Goal: Task Accomplishment & Management: Manage account settings

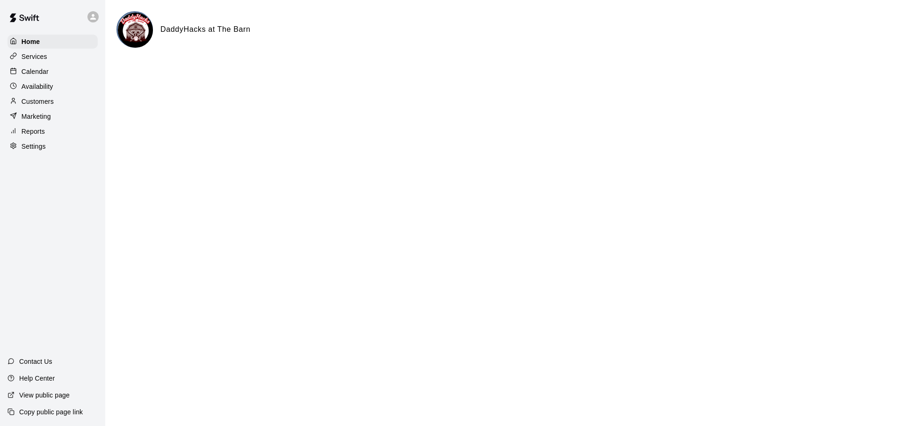
click at [43, 89] on p "Availability" at bounding box center [38, 86] width 32 height 9
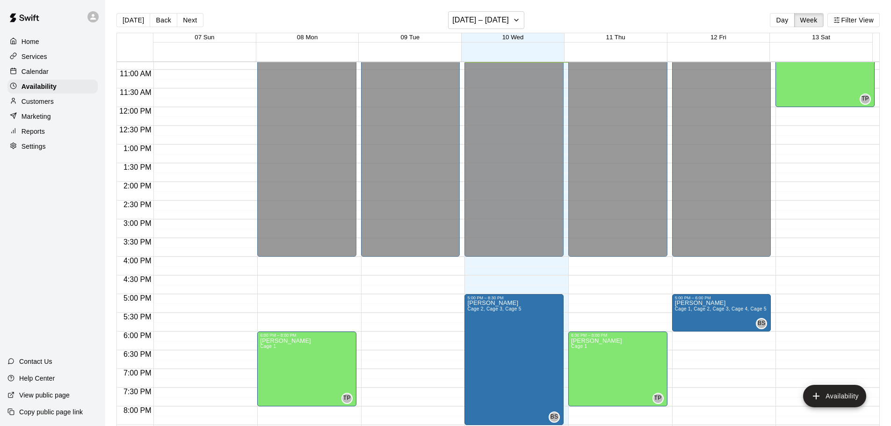
scroll to position [451, 0]
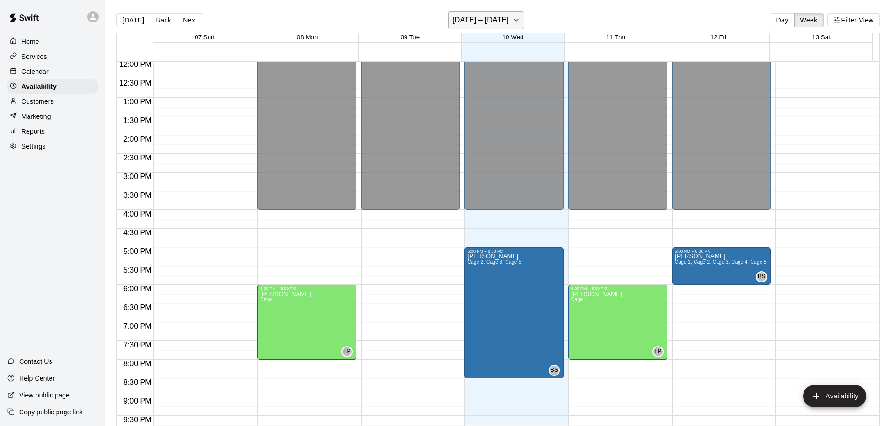
click at [479, 22] on h6 "[DATE] – [DATE]" at bounding box center [480, 20] width 57 height 13
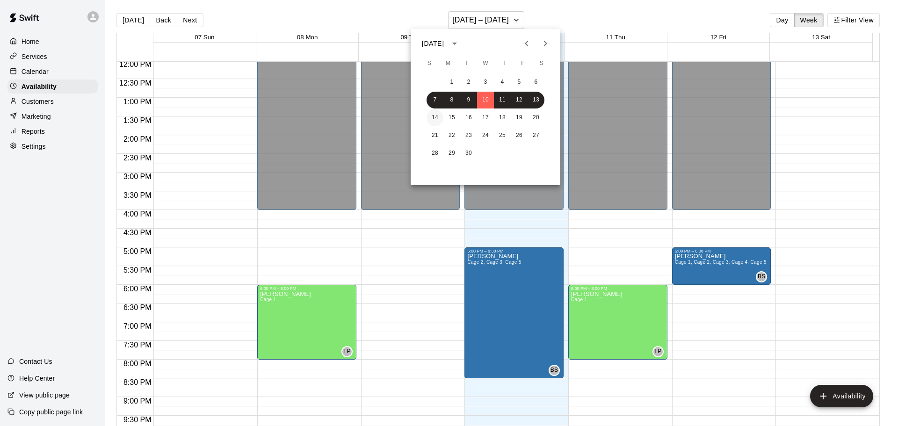
click at [432, 116] on button "14" at bounding box center [434, 117] width 17 height 17
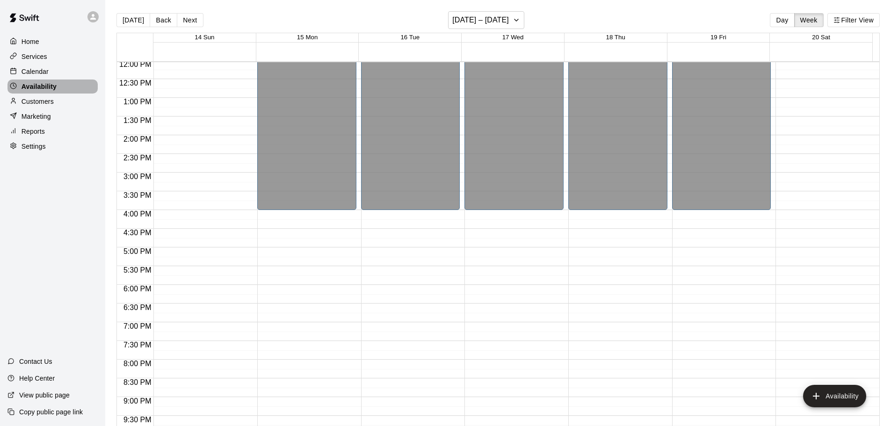
click at [42, 89] on p "Availability" at bounding box center [39, 86] width 35 height 9
click at [779, 21] on button "Day" at bounding box center [782, 20] width 24 height 14
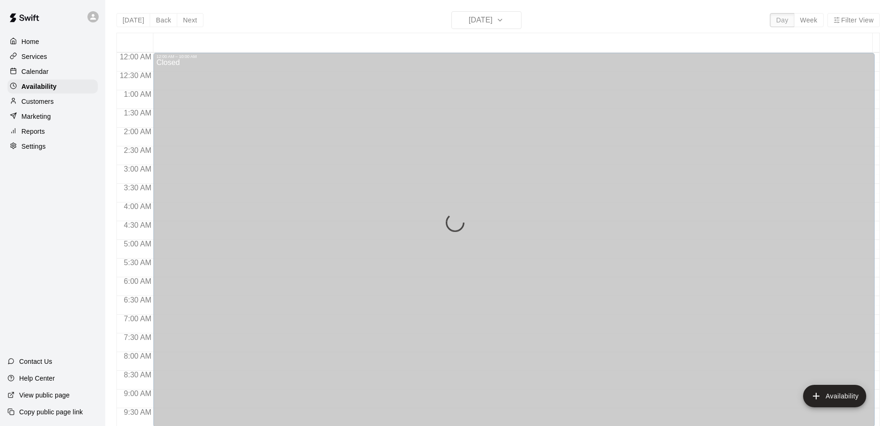
scroll to position [404, 0]
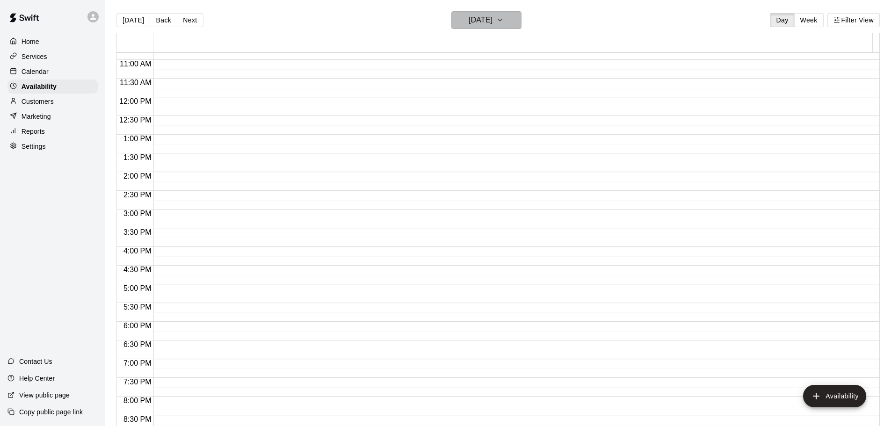
click at [484, 22] on h6 "[DATE]" at bounding box center [480, 20] width 24 height 13
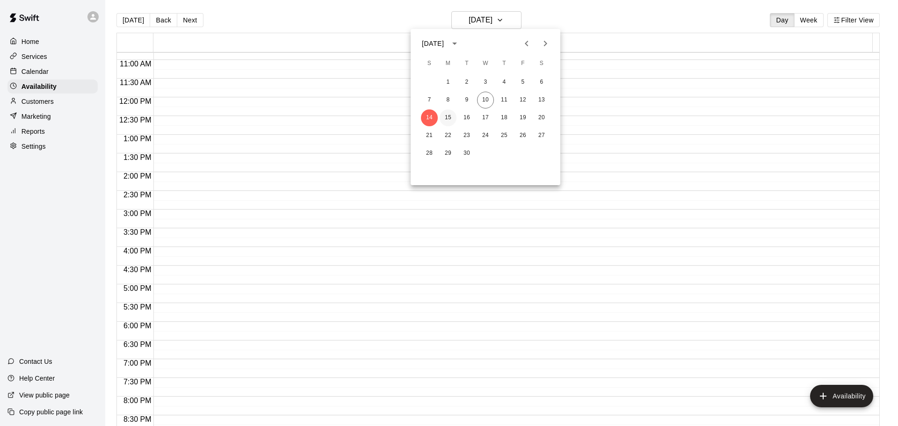
click at [446, 114] on button "15" at bounding box center [447, 117] width 17 height 17
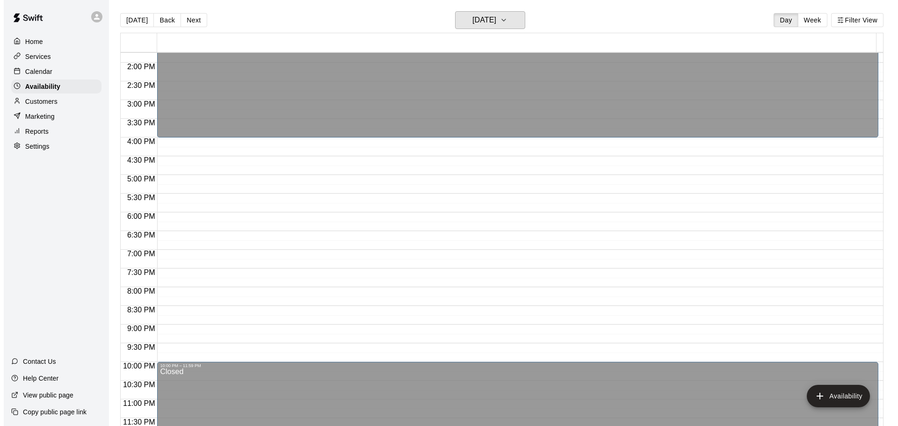
scroll to position [467, 0]
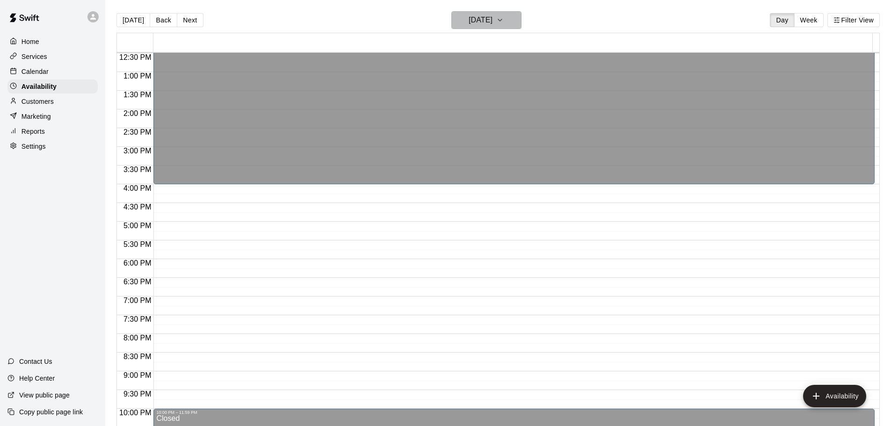
click at [492, 26] on h6 "[DATE]" at bounding box center [480, 20] width 24 height 13
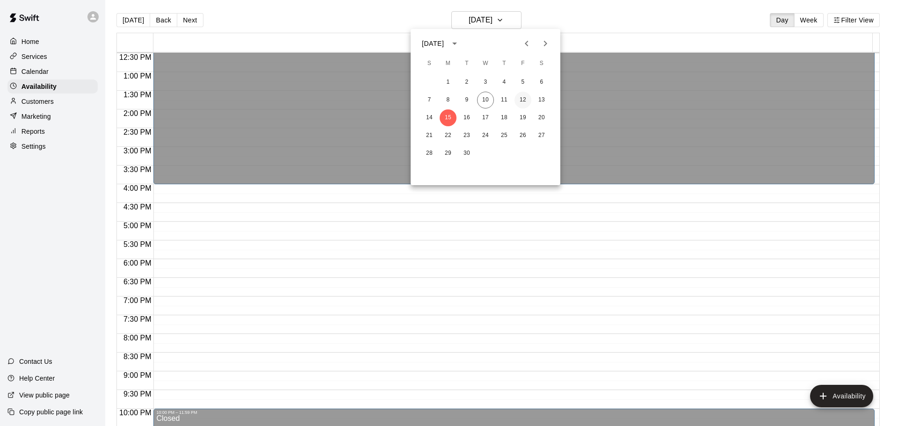
click at [522, 100] on button "12" at bounding box center [522, 100] width 17 height 17
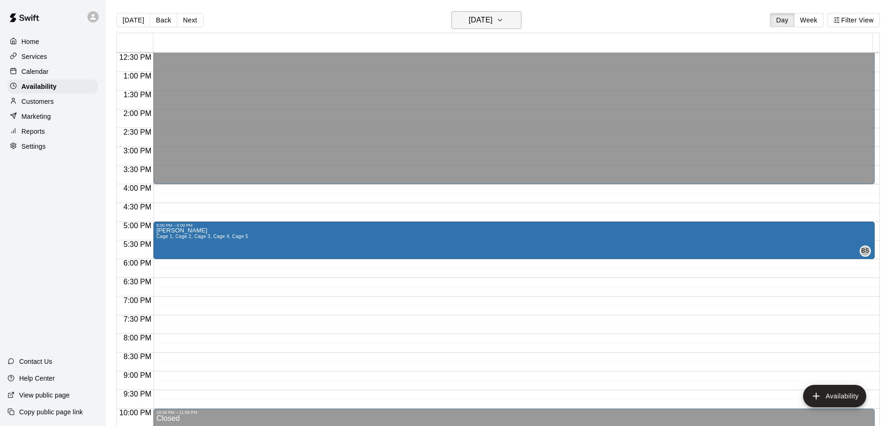
click at [479, 23] on h6 "[DATE]" at bounding box center [480, 20] width 24 height 13
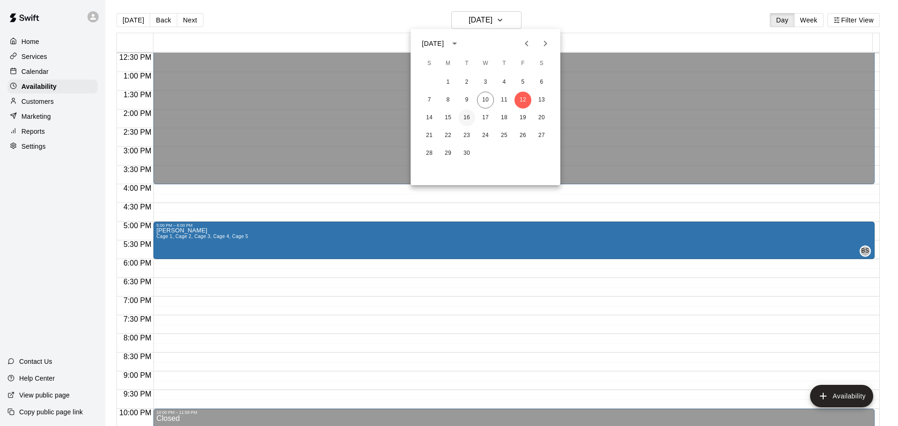
click at [466, 120] on button "16" at bounding box center [466, 117] width 17 height 17
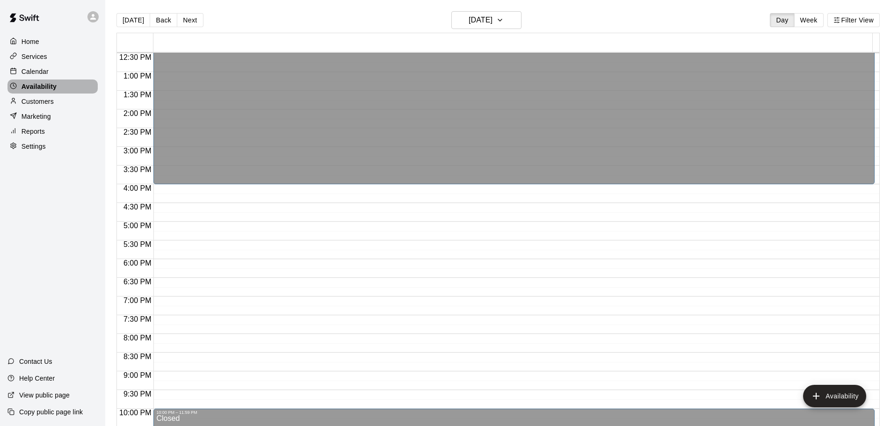
click at [42, 86] on p "Availability" at bounding box center [39, 86] width 35 height 9
click at [504, 25] on icon "button" at bounding box center [499, 19] width 7 height 11
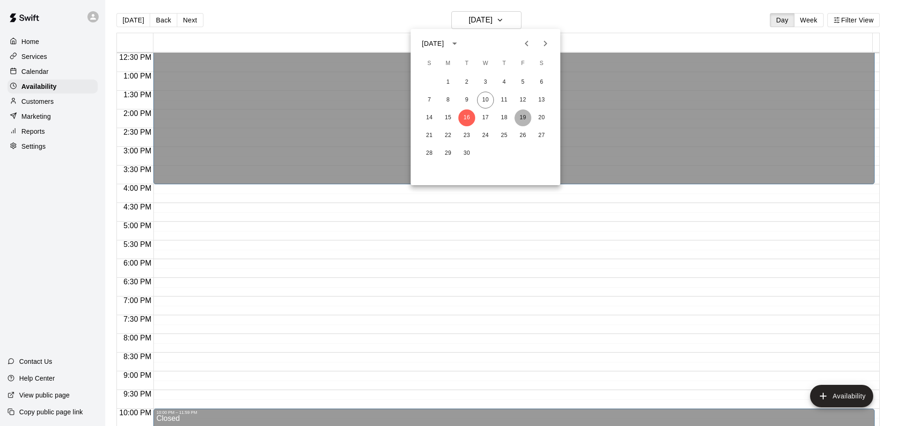
click at [524, 118] on button "19" at bounding box center [522, 117] width 17 height 17
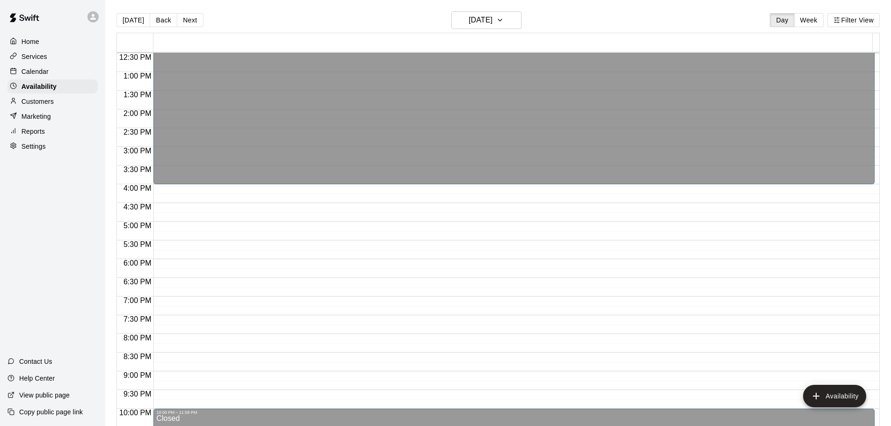
click at [168, 343] on div "12:00 AM – 4:00 PM Closed 10:00 PM – 11:59 PM Closed" at bounding box center [513, 35] width 721 height 898
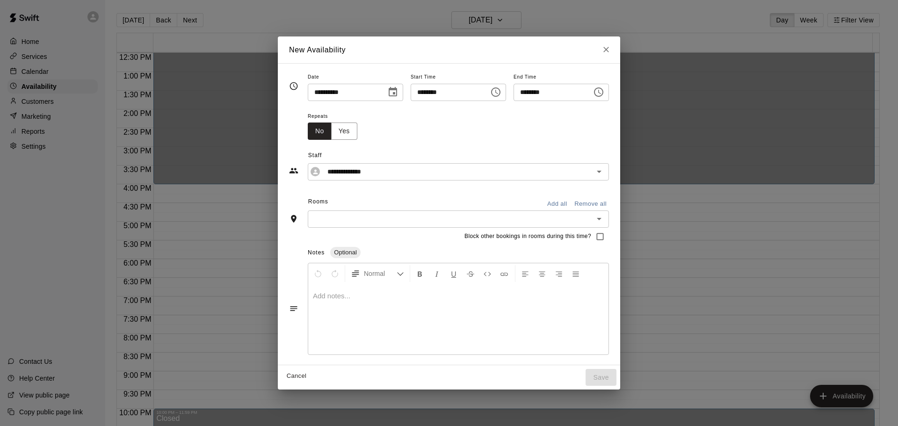
click at [360, 221] on input "text" at bounding box center [450, 219] width 280 height 12
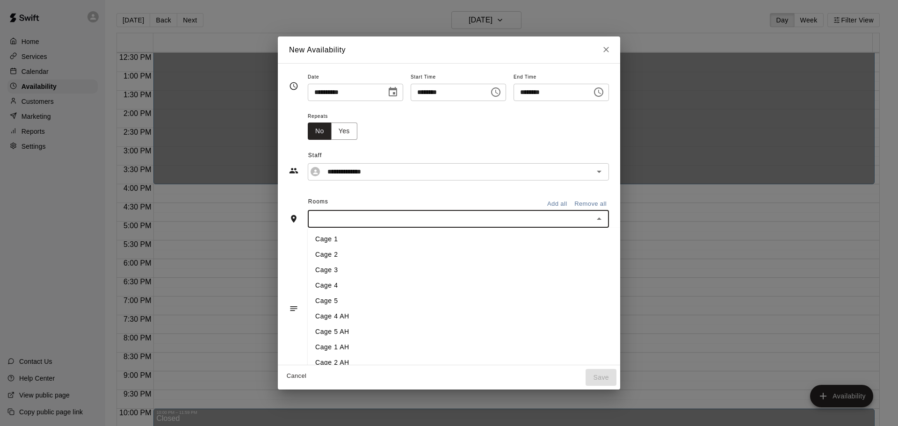
click at [345, 238] on li "Cage 1" at bounding box center [472, 238] width 328 height 15
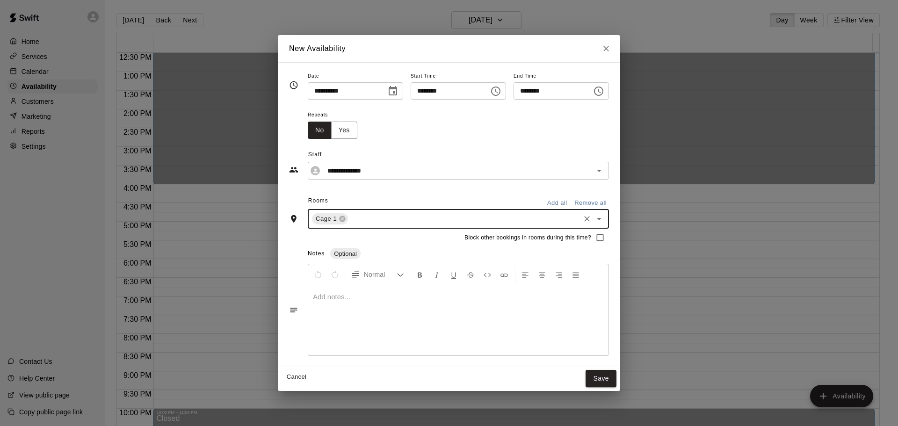
click at [385, 220] on input "text" at bounding box center [463, 219] width 229 height 12
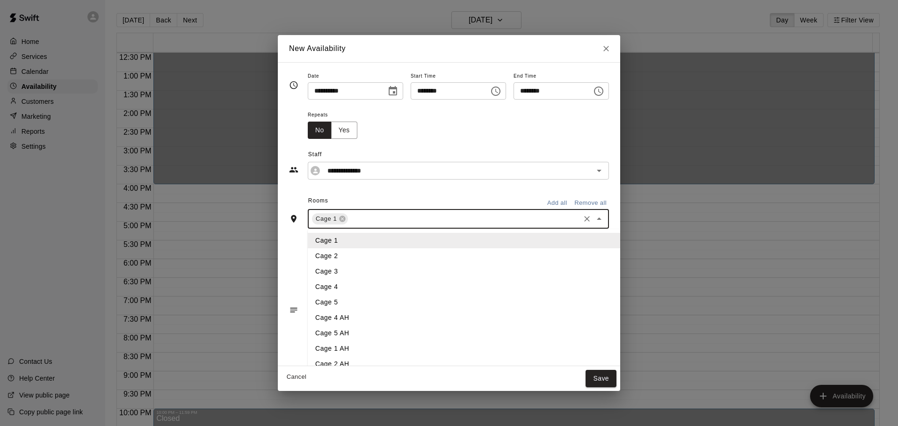
click at [335, 255] on li "Cage 2" at bounding box center [472, 255] width 328 height 15
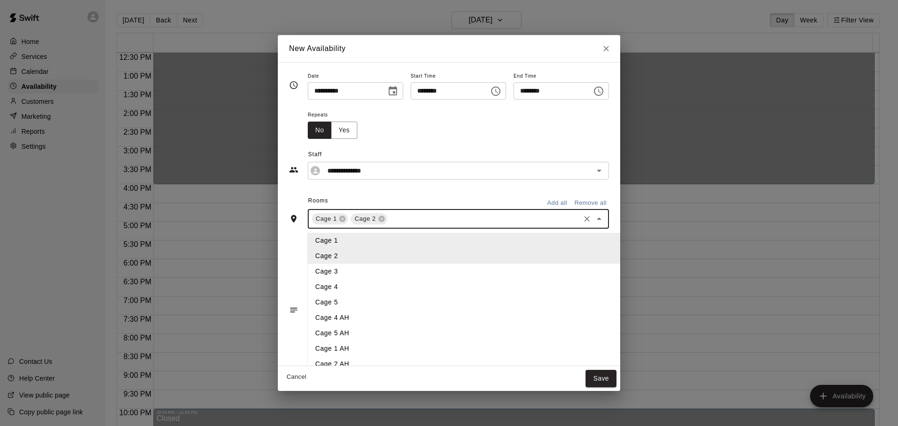
click at [389, 219] on input "text" at bounding box center [484, 219] width 190 height 12
click at [324, 268] on li "Cage 3" at bounding box center [472, 271] width 328 height 15
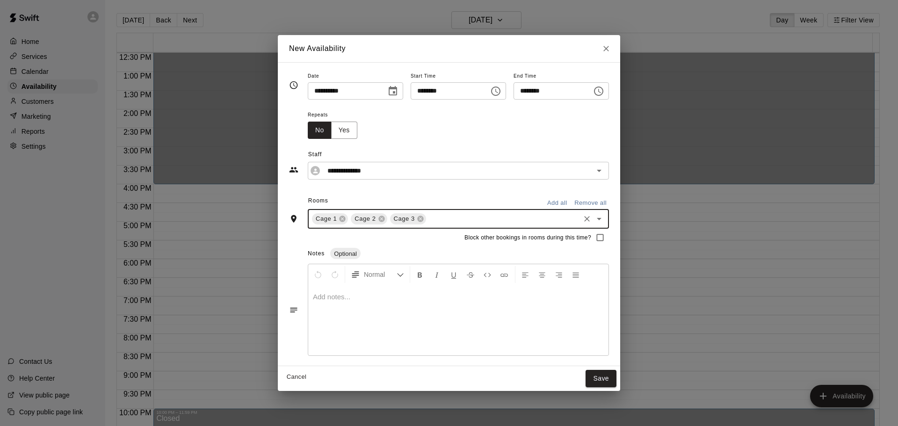
click at [431, 217] on input "text" at bounding box center [502, 219] width 151 height 12
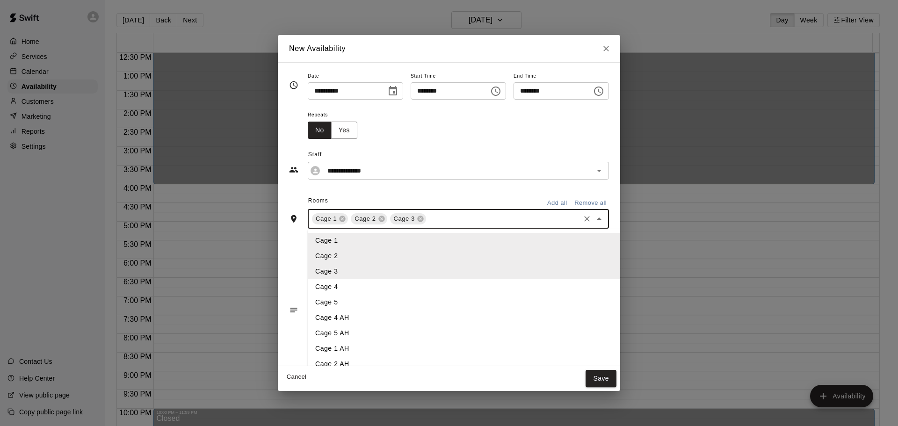
click at [327, 289] on li "Cage 4" at bounding box center [472, 286] width 328 height 15
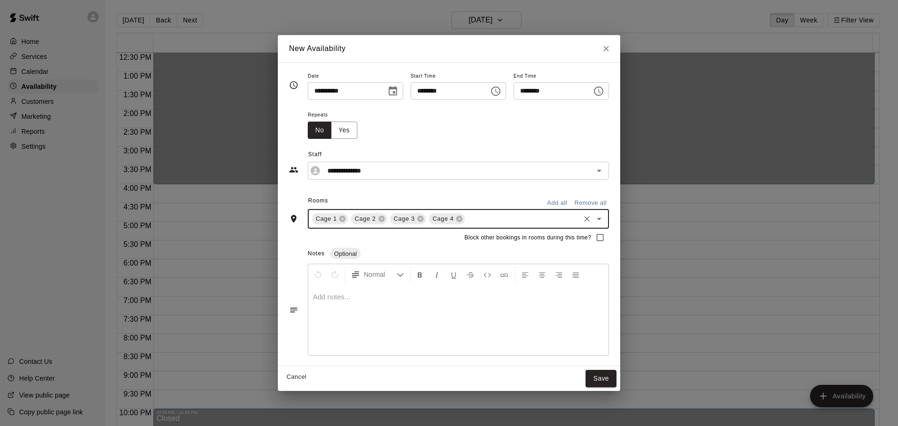
click at [468, 217] on input "text" at bounding box center [522, 219] width 112 height 12
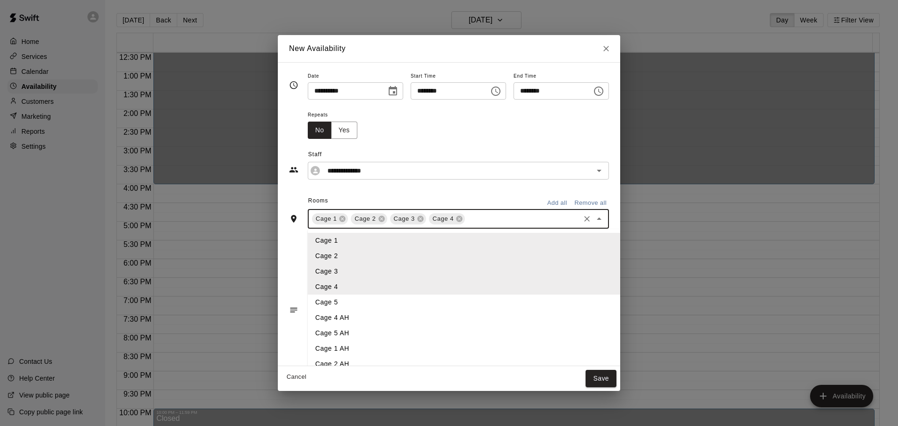
click at [326, 298] on li "Cage 5" at bounding box center [472, 302] width 328 height 15
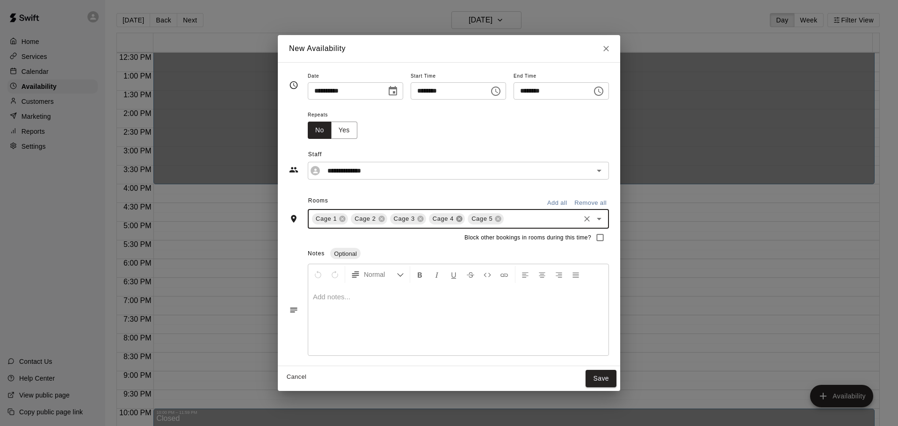
click at [456, 221] on icon at bounding box center [459, 219] width 6 height 6
click at [378, 217] on icon at bounding box center [381, 219] width 6 height 6
click at [339, 222] on icon at bounding box center [342, 219] width 6 height 6
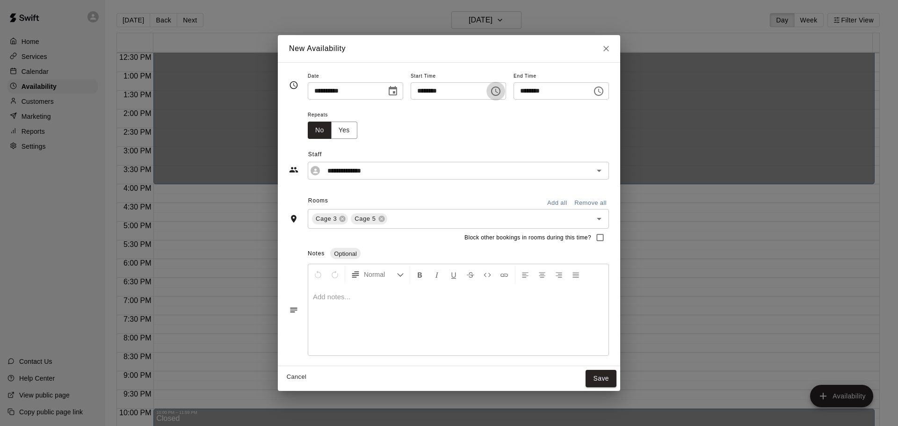
click at [498, 92] on icon "Choose time, selected time is 8:15 PM" at bounding box center [496, 91] width 3 height 4
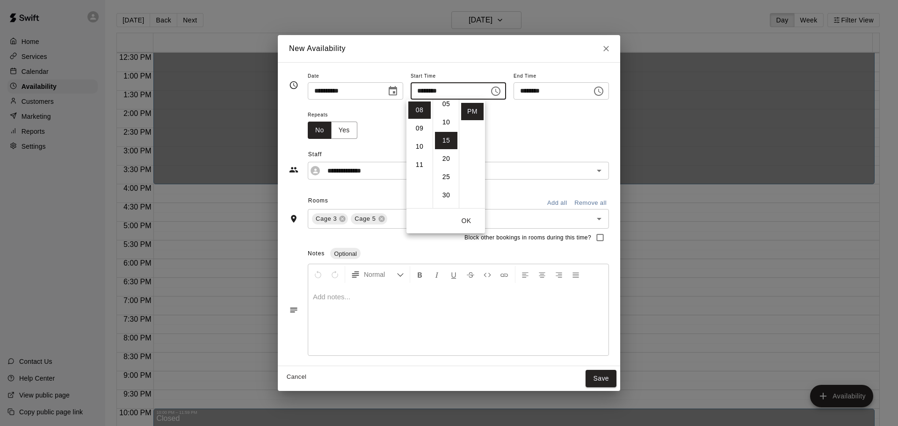
scroll to position [8, 0]
click at [448, 158] on li "15" at bounding box center [446, 156] width 22 height 17
click at [586, 131] on div "Repeats No Yes" at bounding box center [458, 123] width 301 height 29
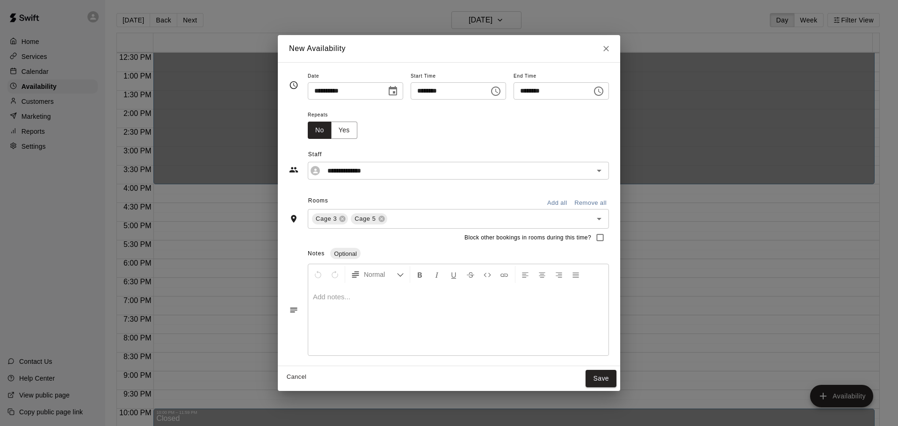
click at [601, 89] on icon "Choose time, selected time is 8:45 PM" at bounding box center [599, 91] width 3 height 4
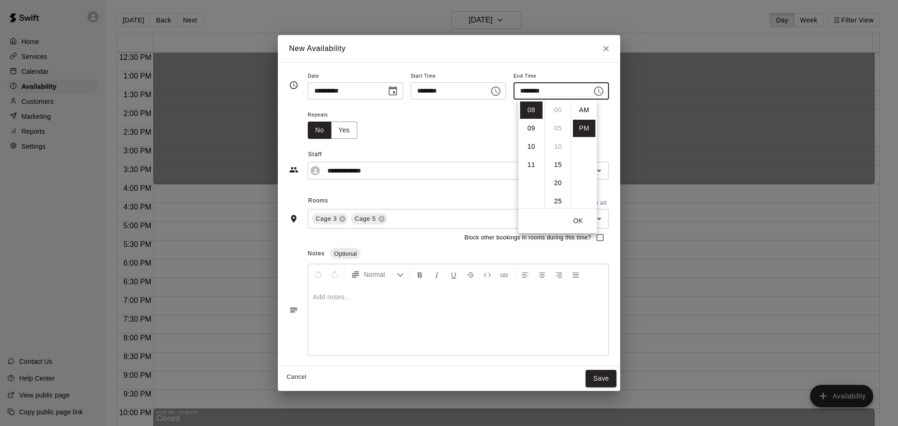
scroll to position [17, 0]
click at [530, 134] on li "09" at bounding box center [531, 128] width 22 height 17
click at [555, 158] on li "45" at bounding box center [558, 156] width 22 height 17
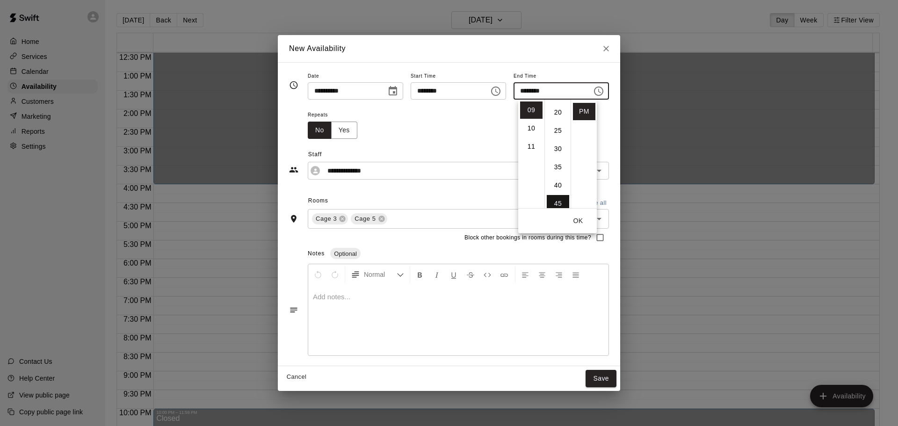
click at [557, 202] on li "45" at bounding box center [558, 203] width 22 height 17
click at [576, 222] on button "OK" at bounding box center [578, 220] width 30 height 17
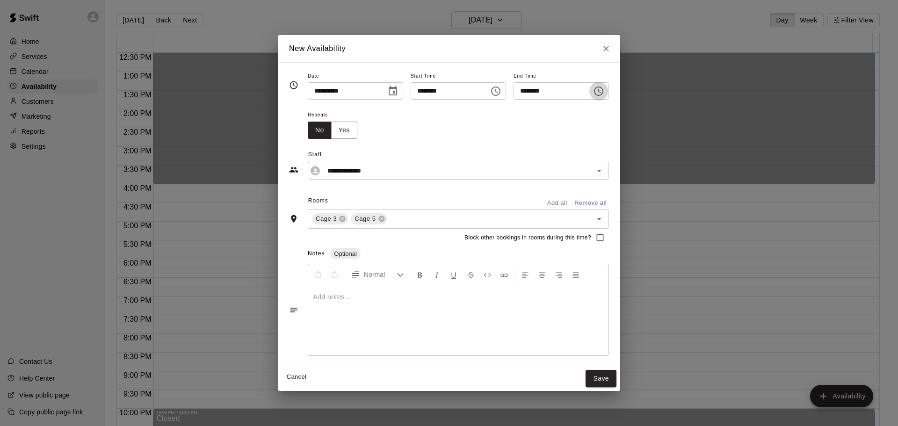
click at [604, 92] on icon "Choose time, selected time is 9:45 PM" at bounding box center [598, 91] width 11 height 11
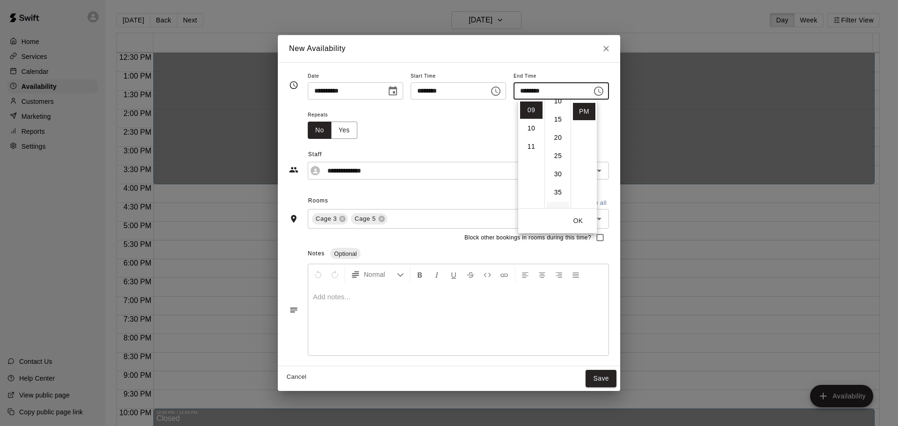
scroll to position [24, 0]
click at [557, 143] on li "15" at bounding box center [558, 140] width 22 height 17
type input "********"
click at [497, 140] on div "**********" at bounding box center [449, 159] width 320 height 41
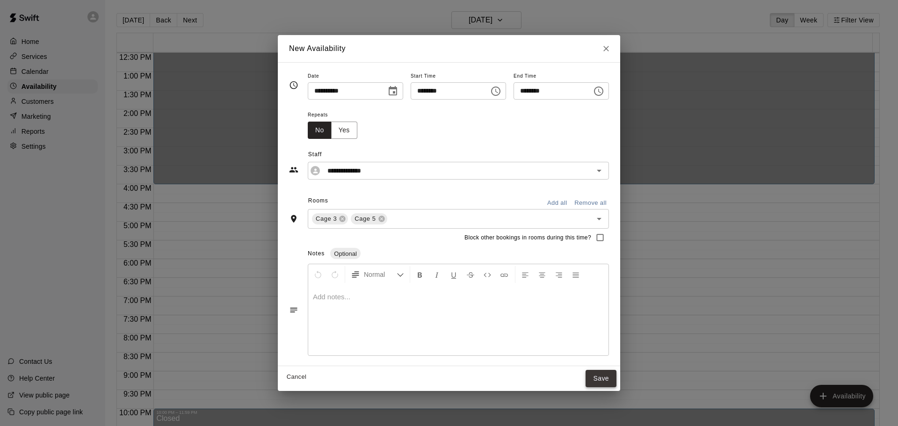
click at [612, 379] on button "Save" at bounding box center [600, 378] width 31 height 17
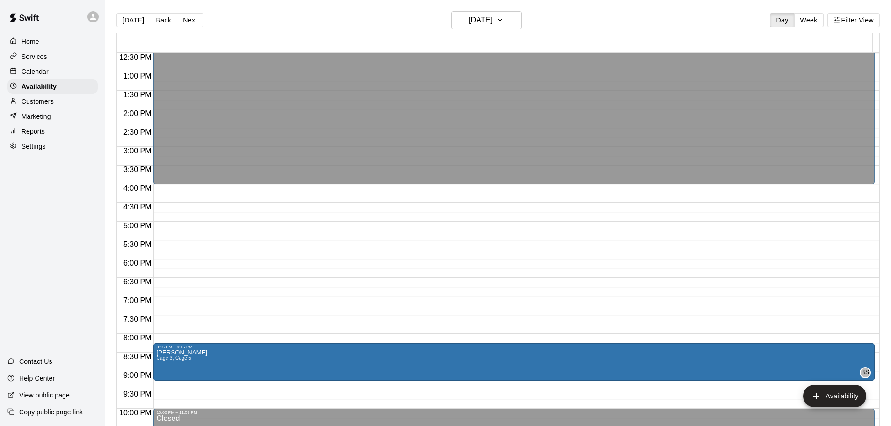
click at [185, 229] on div "12:00 AM – 4:00 PM Closed 8:15 PM – 9:15 PM [PERSON_NAME] Cage 3, Cage 5 BS 10:…" at bounding box center [513, 35] width 721 height 898
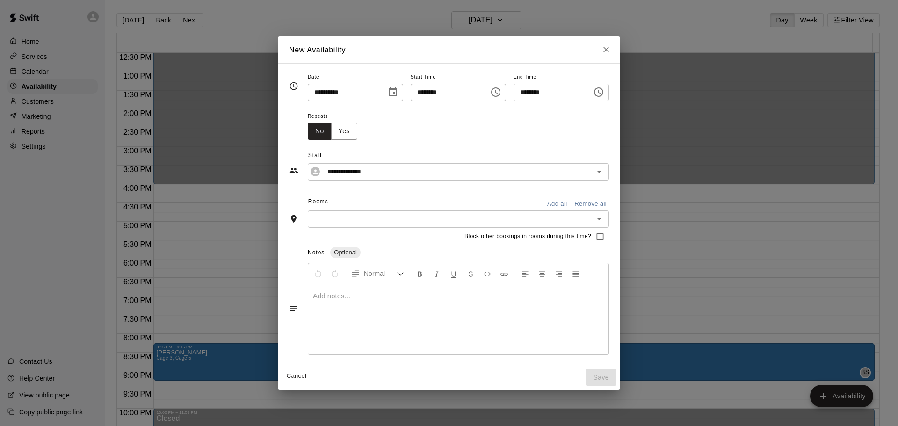
click at [608, 88] on button "Choose time, selected time is 5:30 PM" at bounding box center [598, 92] width 19 height 19
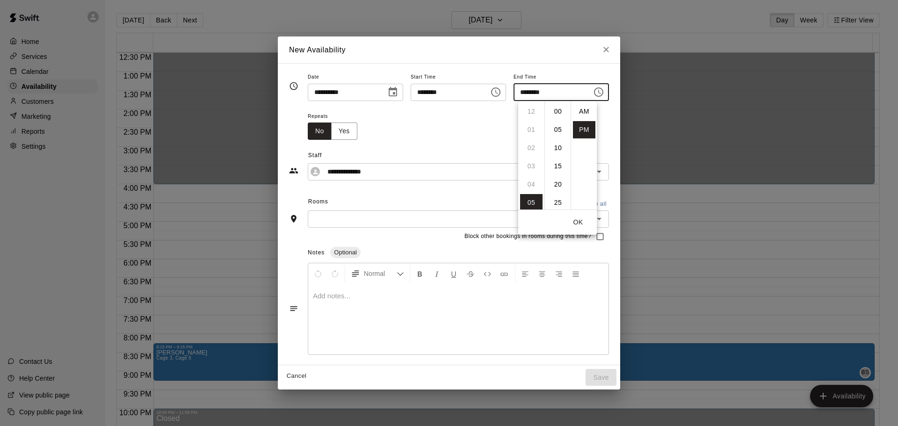
scroll to position [17, 0]
click at [535, 129] on li "06" at bounding box center [531, 129] width 22 height 17
click at [525, 141] on li "05" at bounding box center [531, 139] width 22 height 17
type input "********"
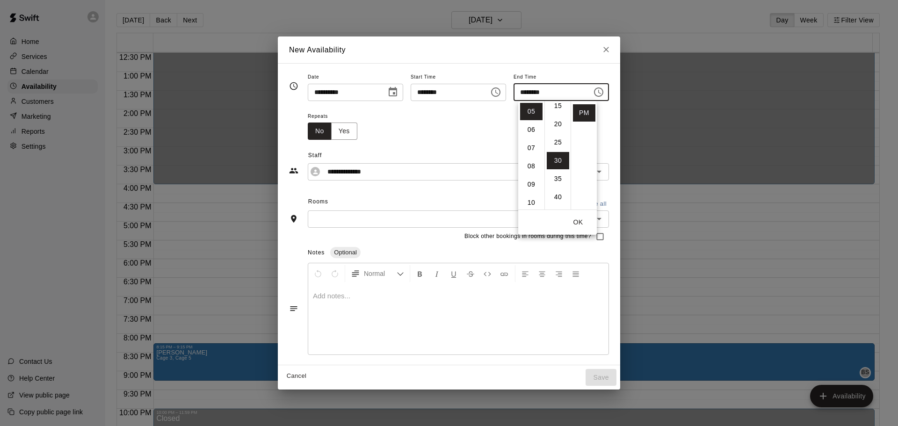
scroll to position [66, 0]
click at [554, 153] on li "30" at bounding box center [558, 154] width 22 height 17
click at [476, 142] on div "**********" at bounding box center [449, 160] width 320 height 41
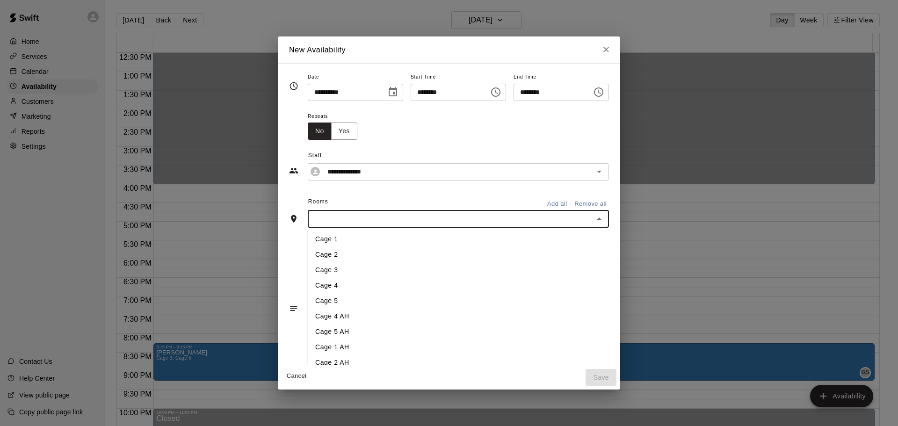
click at [439, 220] on input "text" at bounding box center [450, 219] width 280 height 12
click at [321, 267] on li "Cage 3" at bounding box center [472, 269] width 328 height 15
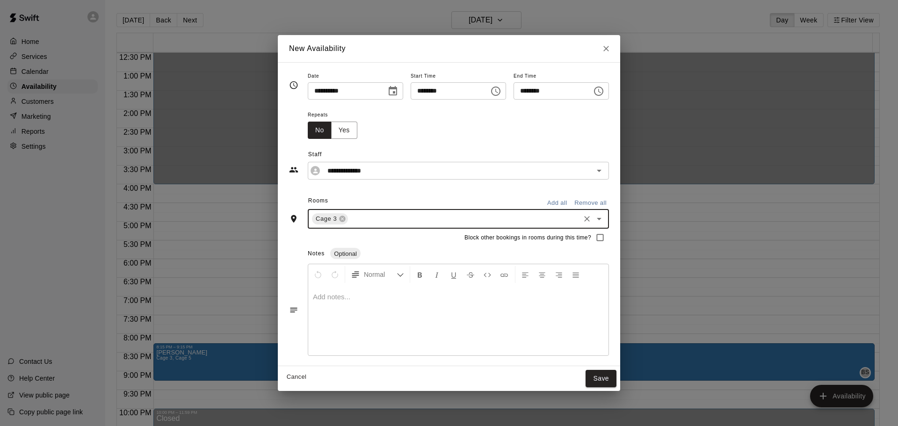
click at [355, 222] on input "text" at bounding box center [463, 219] width 229 height 12
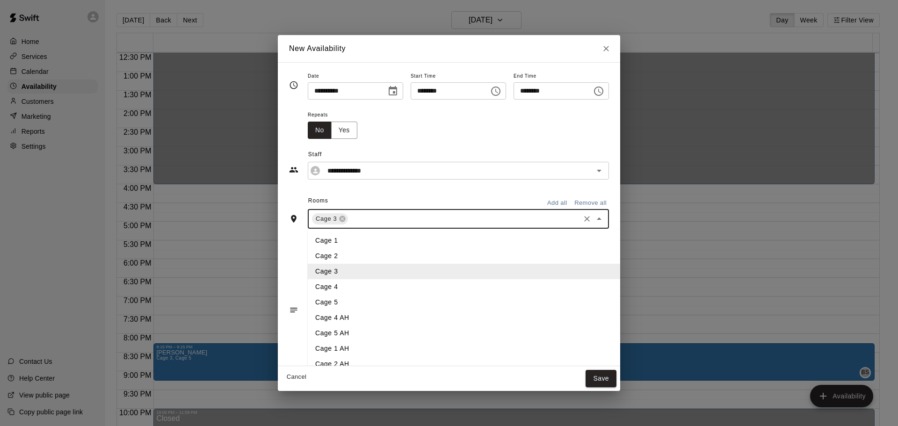
click at [325, 287] on li "Cage 4" at bounding box center [472, 286] width 328 height 15
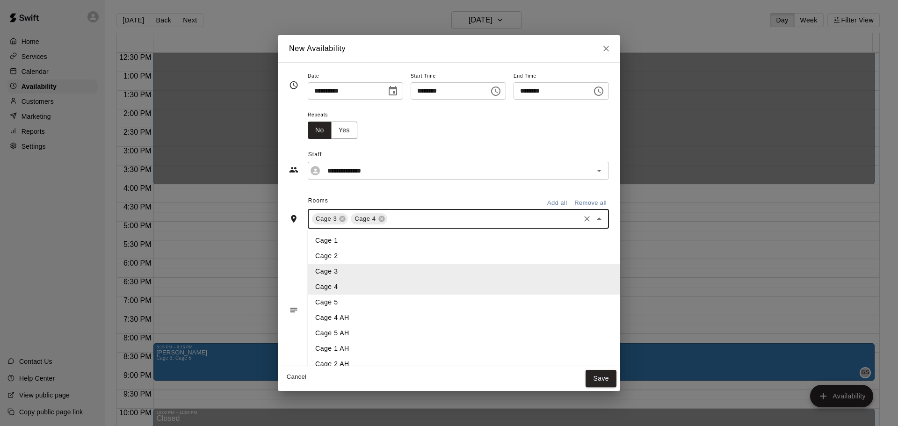
click at [389, 220] on input "text" at bounding box center [484, 219] width 190 height 12
click at [324, 302] on li "Cage 5" at bounding box center [472, 302] width 328 height 15
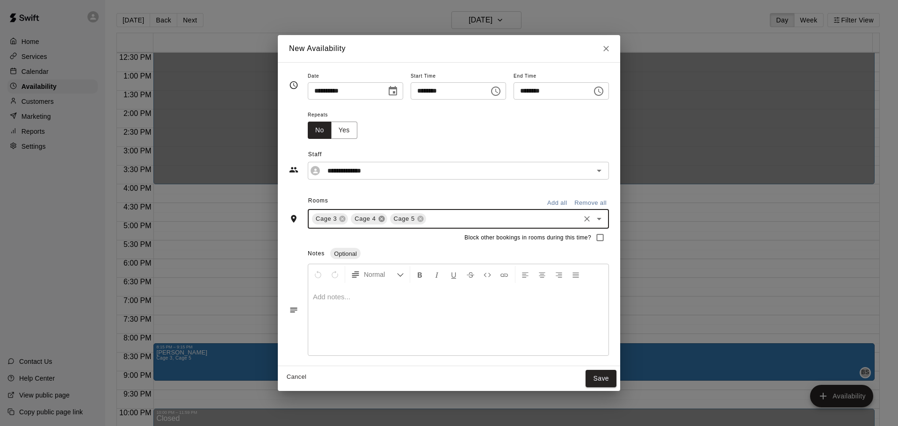
click at [378, 217] on icon at bounding box center [381, 219] width 6 height 6
click at [608, 374] on button "Save" at bounding box center [600, 378] width 31 height 17
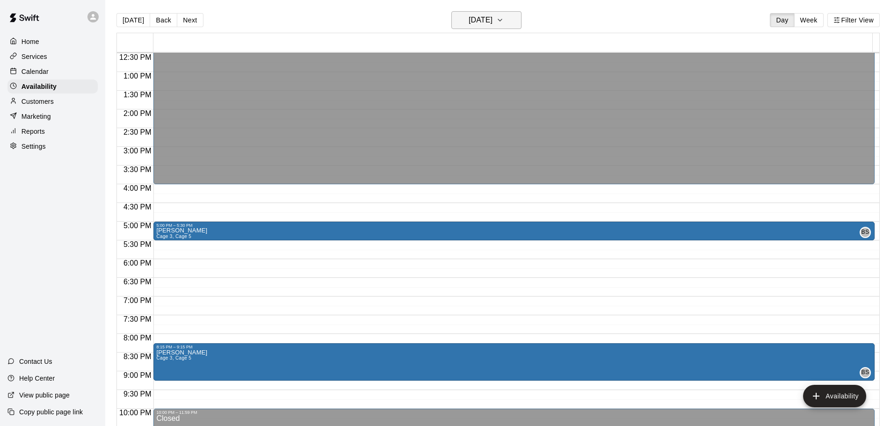
click at [492, 18] on h6 "[DATE]" at bounding box center [480, 20] width 24 height 13
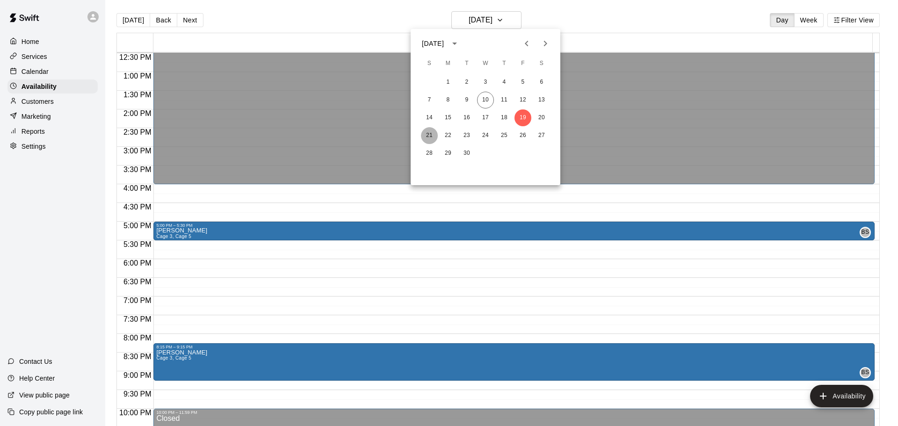
click at [431, 132] on button "21" at bounding box center [429, 135] width 17 height 17
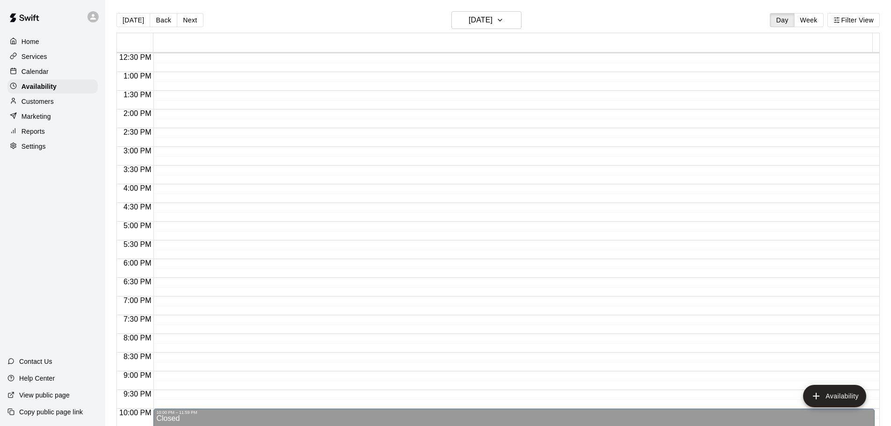
click at [193, 230] on div "12:00 AM – 10:00 AM Closed 10:00 PM – 11:59 PM Closed" at bounding box center [513, 35] width 721 height 898
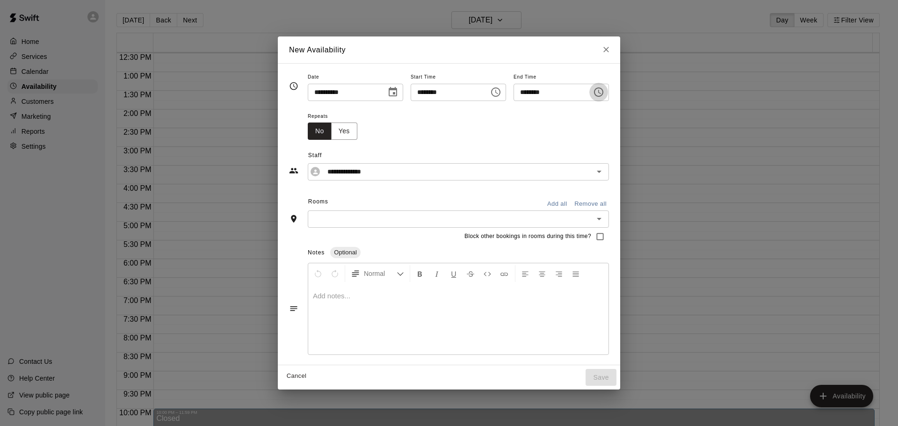
click at [605, 90] on button "Choose time, selected time is 5:30 PM" at bounding box center [598, 92] width 19 height 19
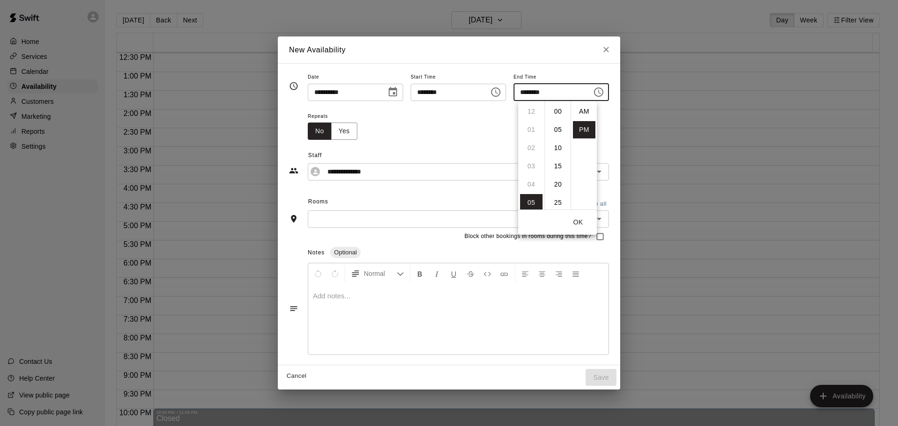
scroll to position [17, 0]
click at [524, 146] on li "07" at bounding box center [531, 147] width 22 height 17
click at [552, 108] on li "00" at bounding box center [558, 111] width 22 height 17
type input "********"
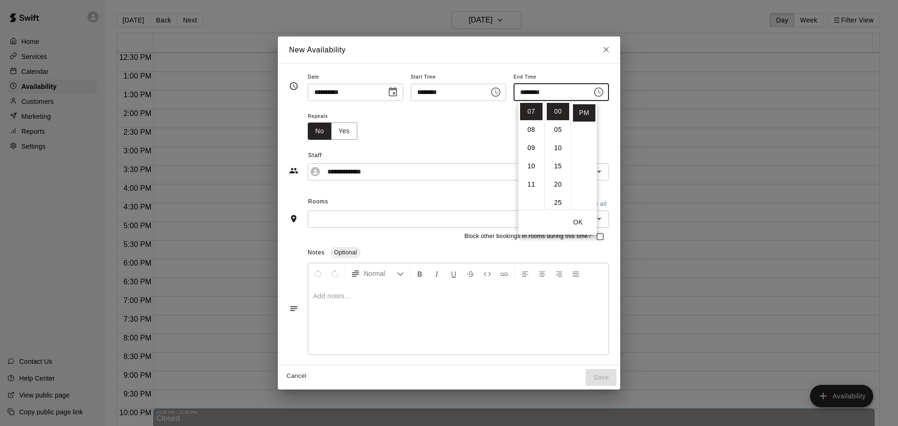
click at [408, 142] on div "**********" at bounding box center [449, 160] width 320 height 41
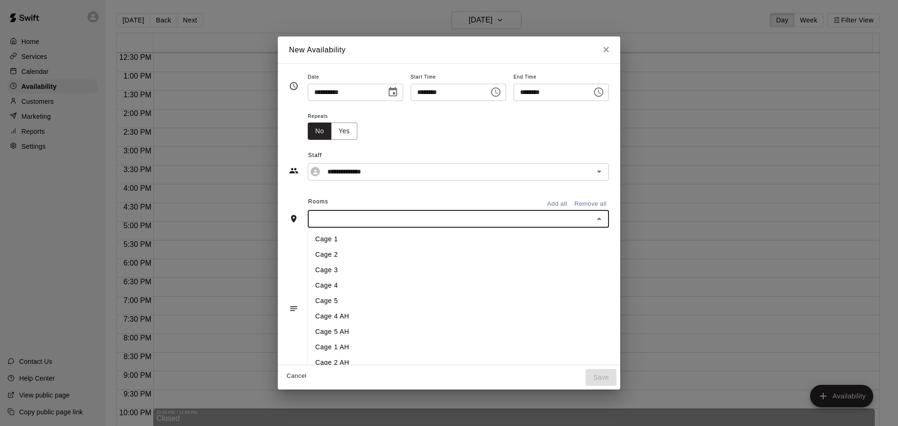
click at [359, 224] on input "text" at bounding box center [450, 219] width 280 height 12
click at [330, 272] on li "Cage 3" at bounding box center [472, 269] width 328 height 15
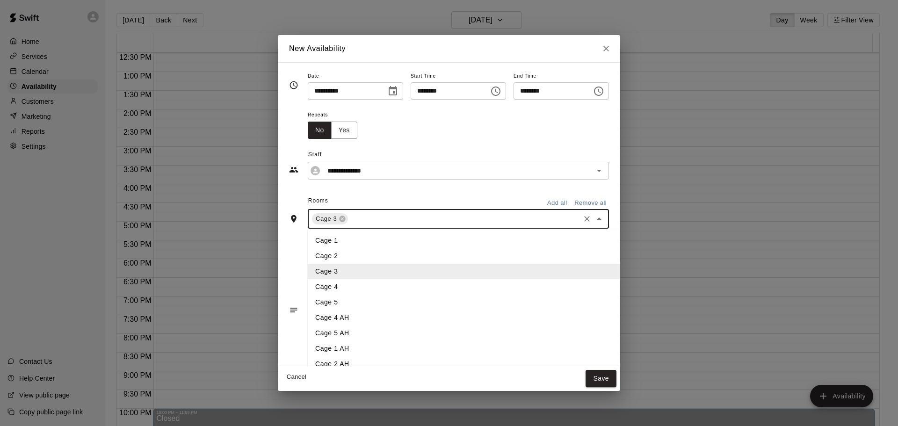
click at [356, 217] on input "text" at bounding box center [463, 219] width 229 height 12
click at [319, 300] on li "Cage 5" at bounding box center [472, 302] width 328 height 15
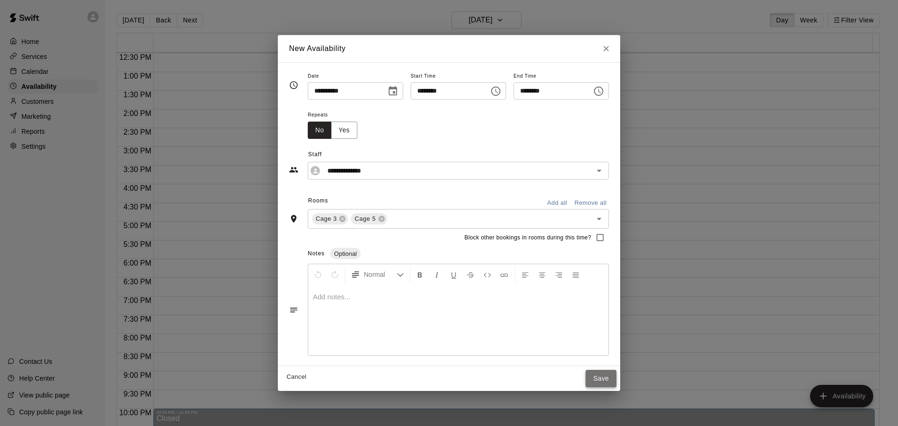
click at [612, 376] on button "Save" at bounding box center [600, 378] width 31 height 17
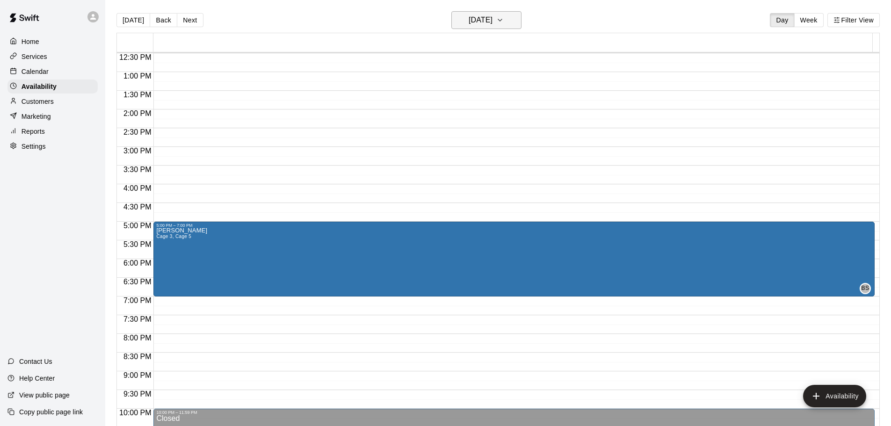
click at [492, 22] on h6 "[DATE]" at bounding box center [480, 20] width 24 height 13
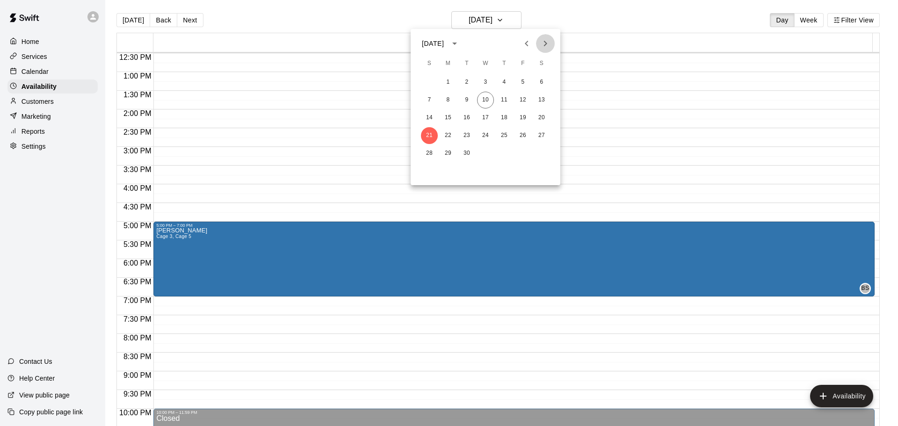
click at [547, 42] on icon "Next month" at bounding box center [545, 43] width 11 height 11
click at [446, 103] on button "6" at bounding box center [447, 100] width 17 height 17
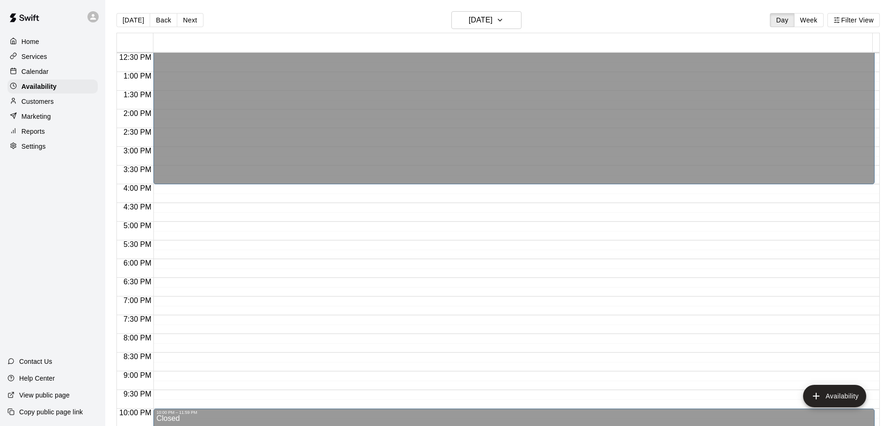
click at [193, 226] on div "12:00 AM – 4:00 PM Closed 10:00 PM – 11:59 PM Closed" at bounding box center [513, 35] width 721 height 898
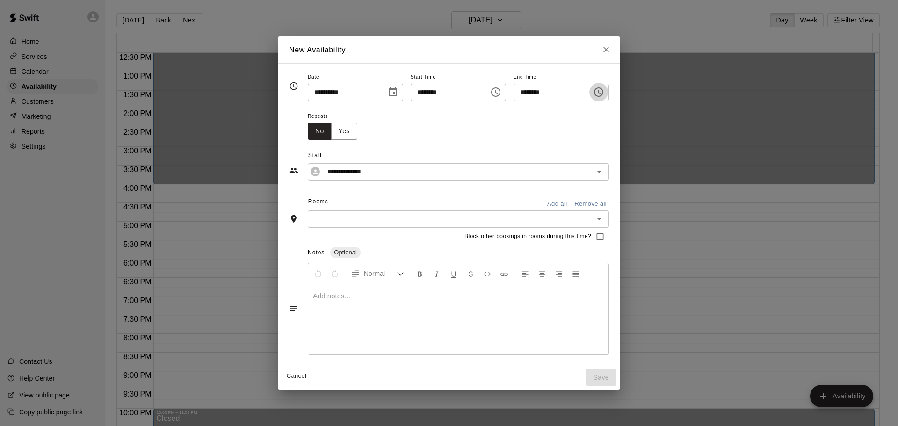
click at [604, 90] on icon "Choose time, selected time is 5:30 PM" at bounding box center [598, 91] width 11 height 11
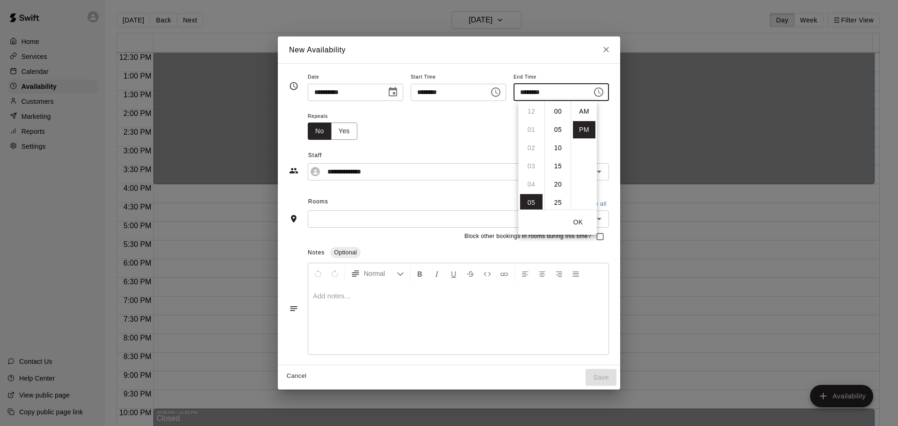
scroll to position [17, 0]
click at [532, 130] on li "06" at bounding box center [531, 129] width 22 height 17
type input "********"
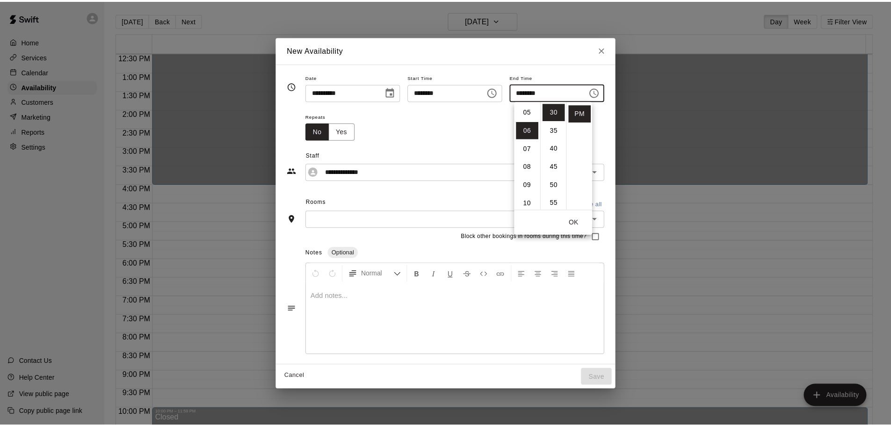
scroll to position [109, 0]
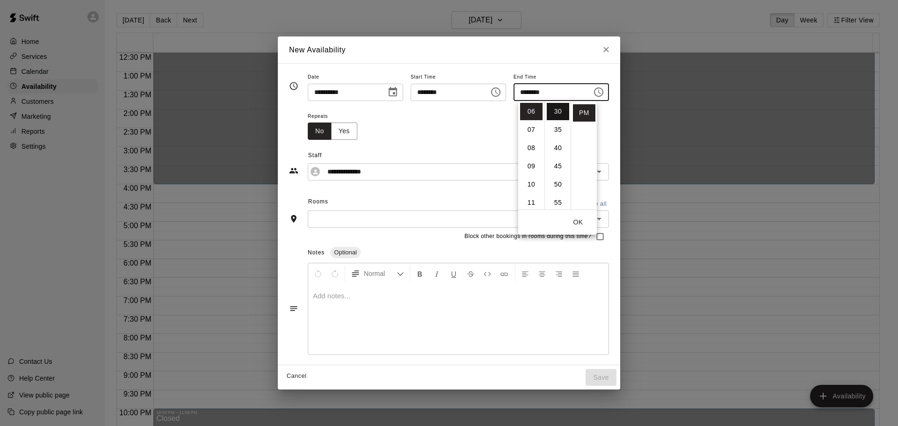
click at [556, 111] on li "30" at bounding box center [558, 111] width 22 height 17
click at [475, 122] on div "Repeats No Yes" at bounding box center [458, 124] width 301 height 29
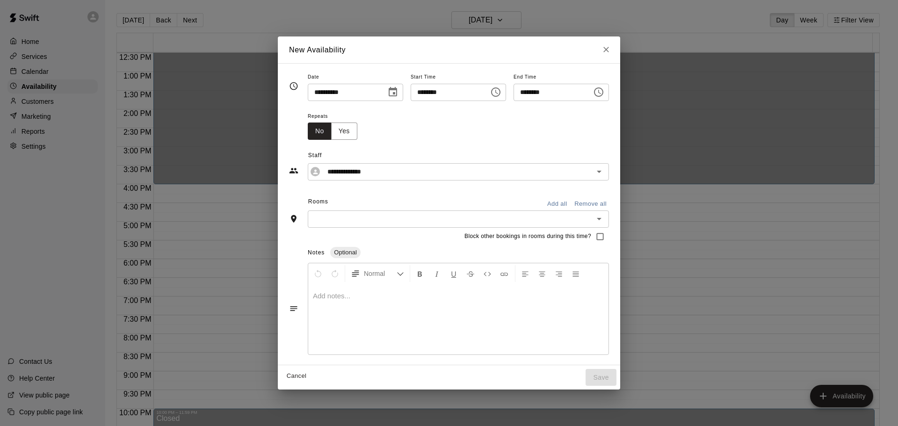
click at [369, 224] on input "text" at bounding box center [450, 219] width 280 height 12
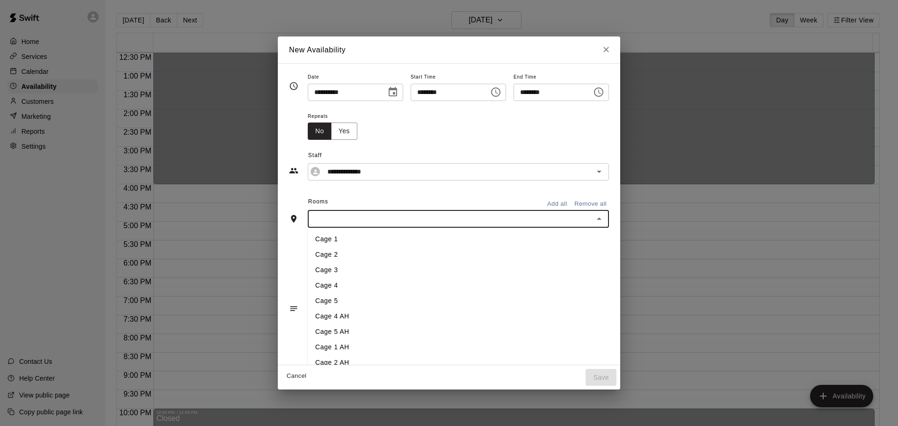
click at [329, 267] on li "Cage 3" at bounding box center [472, 269] width 328 height 15
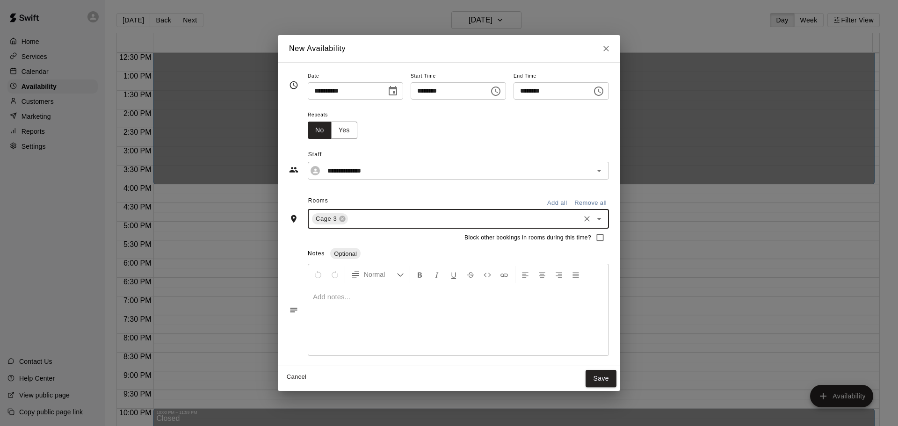
click at [365, 216] on input "text" at bounding box center [463, 219] width 229 height 12
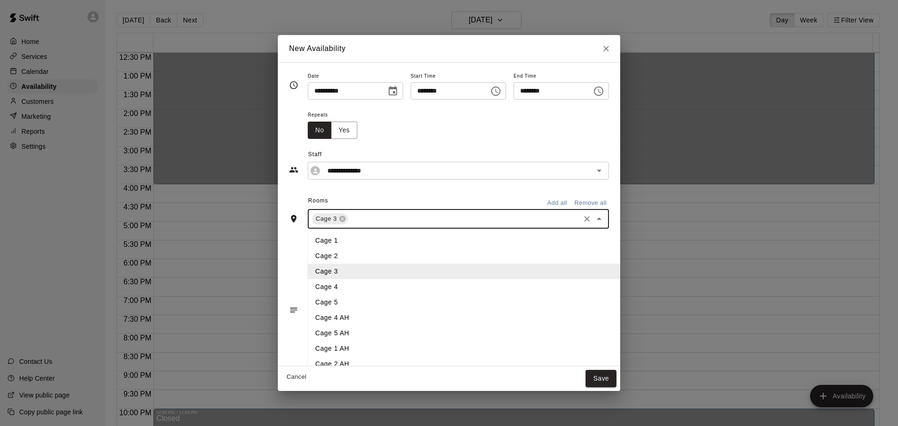
click at [326, 303] on li "Cage 5" at bounding box center [472, 302] width 328 height 15
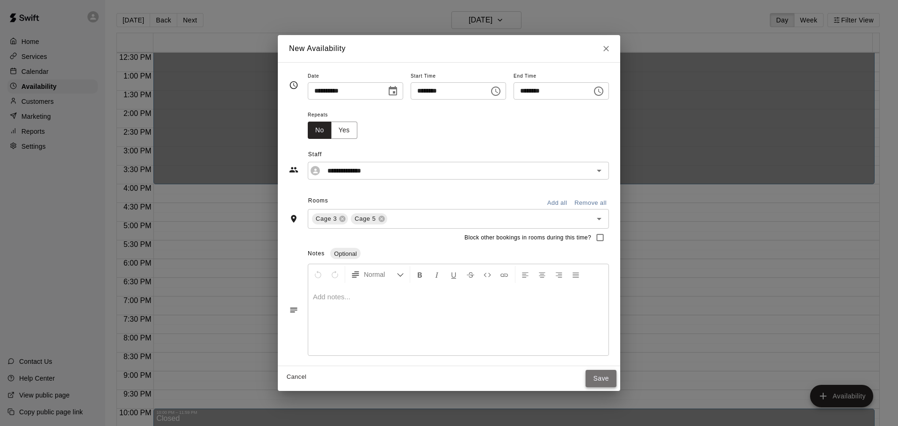
click at [615, 378] on button "Save" at bounding box center [600, 378] width 31 height 17
